Goal: Task Accomplishment & Management: Use online tool/utility

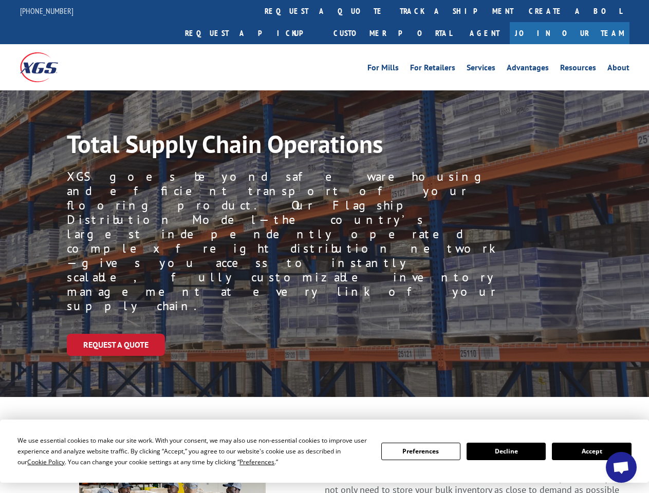
click at [324, 334] on div "Request a Quote" at bounding box center [358, 345] width 582 height 22
click at [36, 462] on span "Cookie Policy" at bounding box center [45, 462] width 37 height 9
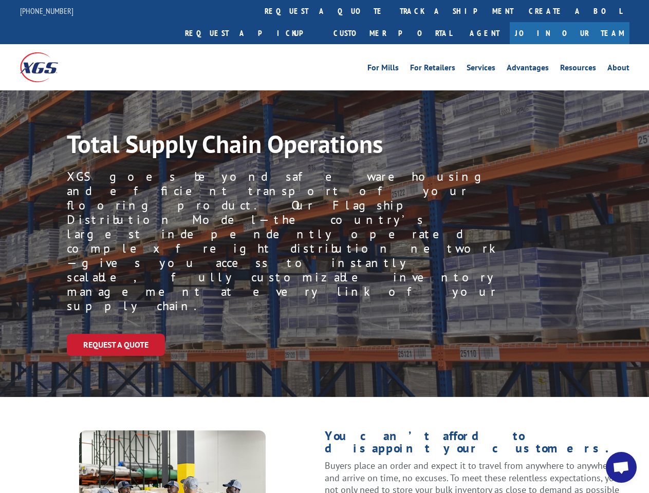
click at [324, 334] on div "Request a Quote" at bounding box center [358, 345] width 582 height 22
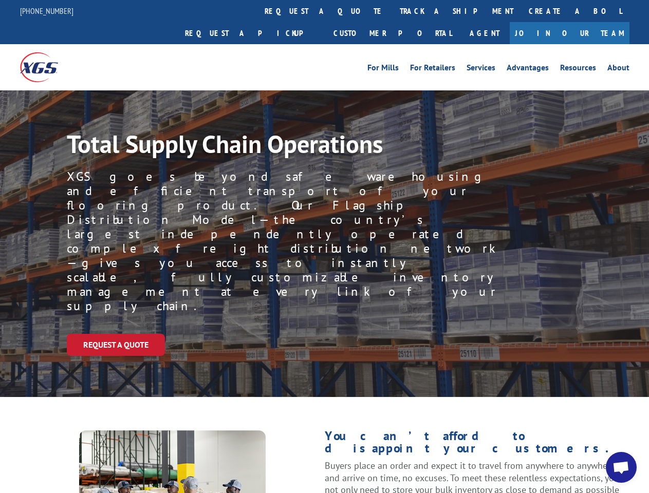
click at [392, 11] on link "track a shipment" at bounding box center [456, 11] width 129 height 22
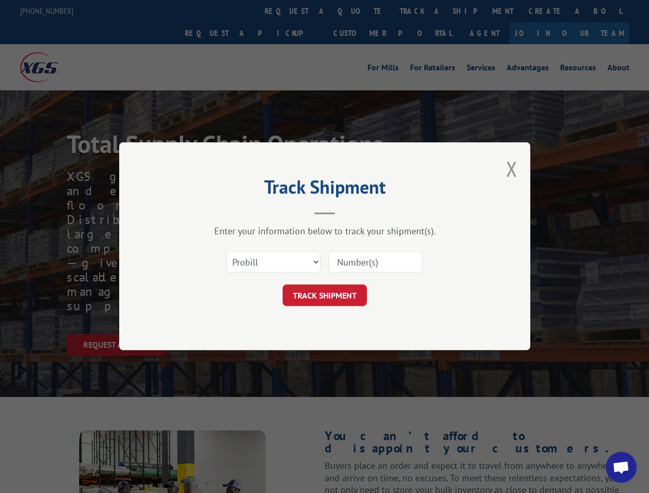
click at [358, 11] on div "Track Shipment Enter your information below to track your shipment(s). Select c…" at bounding box center [324, 246] width 649 height 493
click at [423, 11] on div "Track Shipment Enter your information below to track your shipment(s). Select c…" at bounding box center [324, 246] width 649 height 493
